Goal: Find specific page/section: Find specific page/section

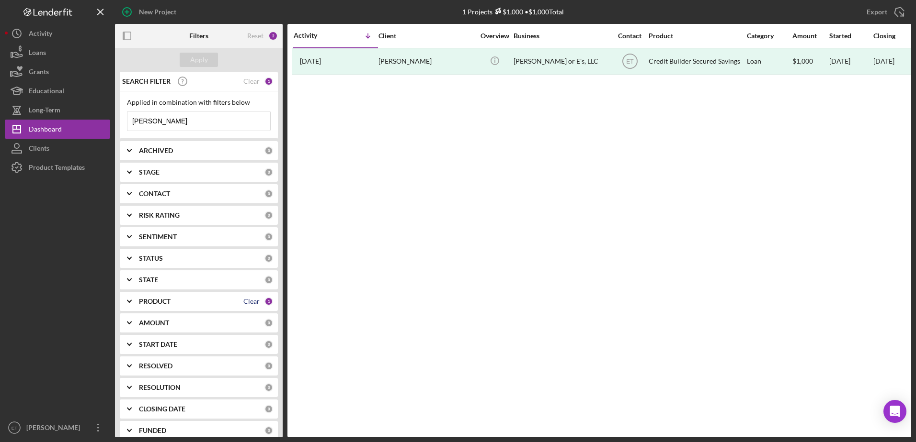
click at [246, 306] on div "Clear" at bounding box center [251, 302] width 16 height 8
click at [244, 83] on div "Clear" at bounding box center [251, 82] width 16 height 8
click at [185, 125] on input at bounding box center [198, 121] width 143 height 19
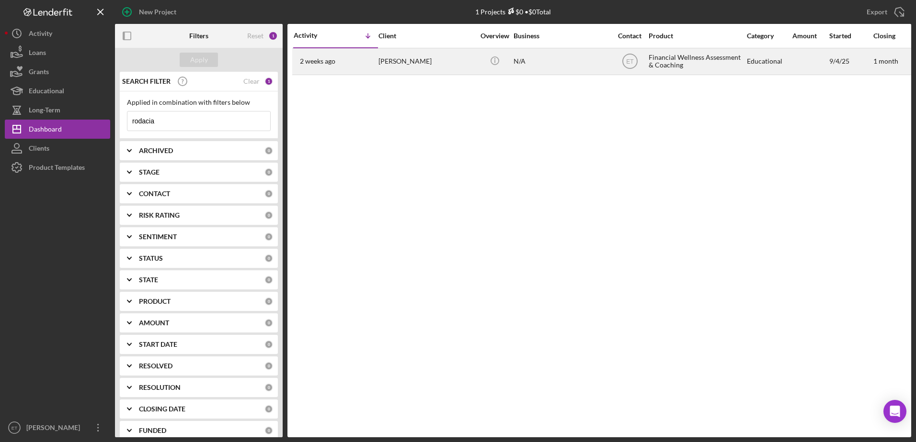
type input "rodacia"
click at [364, 68] on div "[DATE] [PERSON_NAME]" at bounding box center [336, 61] width 84 height 25
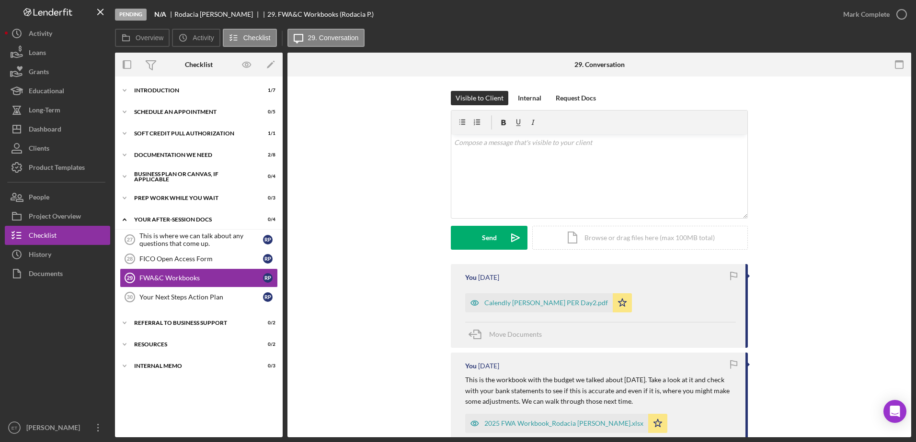
click at [318, 195] on div "Visible to Client Internal Request Docs v Color teal Color pink Remove color Ad…" at bounding box center [599, 177] width 595 height 173
